Goal: Navigation & Orientation: Find specific page/section

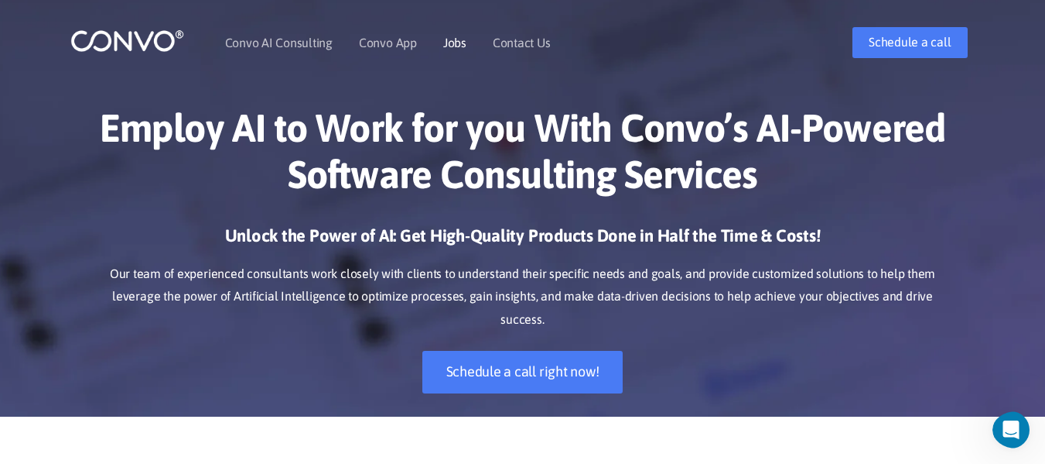
click at [449, 40] on link "Jobs" at bounding box center [454, 42] width 23 height 12
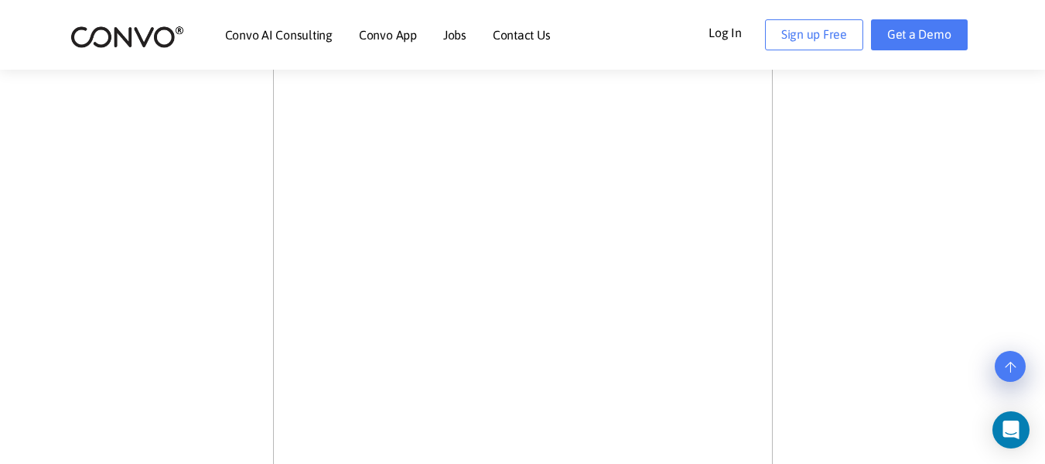
scroll to position [487, 0]
drag, startPoint x: 1055, startPoint y: 76, endPoint x: 1056, endPoint y: 176, distance: 99.8
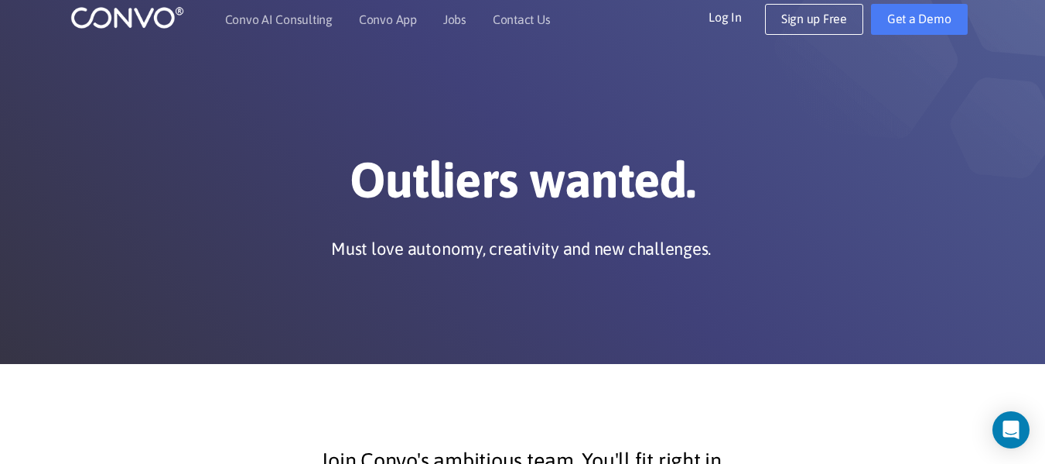
scroll to position [0, 0]
